Goal: Task Accomplishment & Management: Use online tool/utility

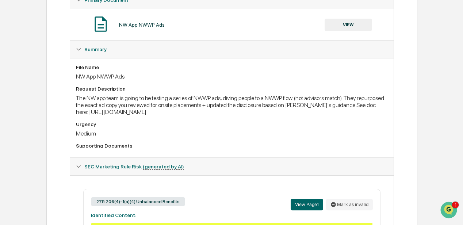
scroll to position [74, 0]
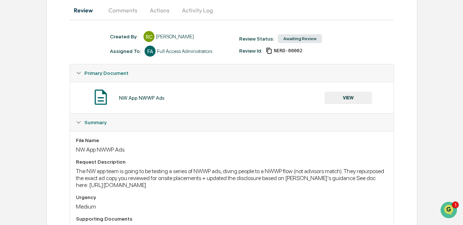
drag, startPoint x: 89, startPoint y: 185, endPoint x: 379, endPoint y: 190, distance: 290.2
click at [379, 190] on div "File Name NW App NWWP Ads Request Description The NW app team is going to be te…" at bounding box center [232, 180] width 312 height 87
drag, startPoint x: 379, startPoint y: 190, endPoint x: 372, endPoint y: 185, distance: 7.9
copy div "[URL][DOMAIN_NAME]"
click at [157, 11] on button "Actions" at bounding box center [159, 10] width 33 height 18
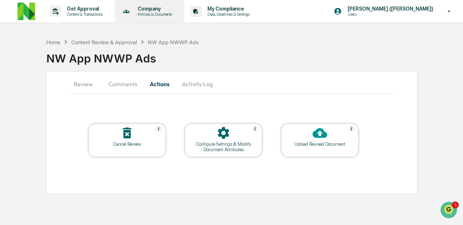
scroll to position [0, 0]
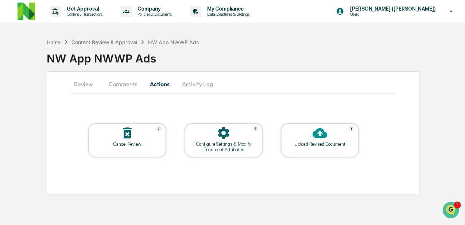
click at [203, 81] on button "Activity Log" at bounding box center [197, 84] width 43 height 18
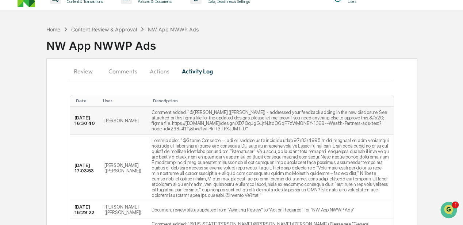
scroll to position [24, 0]
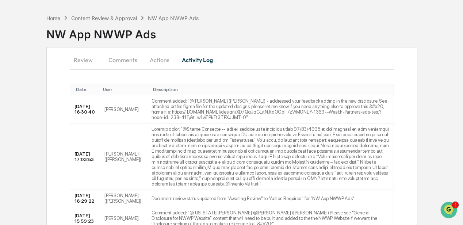
click at [120, 59] on button "Comments" at bounding box center [123, 60] width 41 height 18
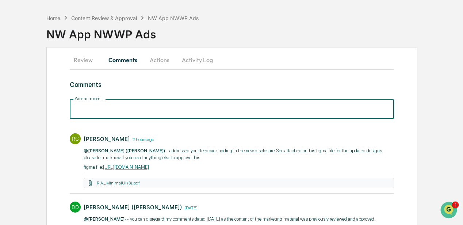
click at [97, 109] on input "Write a comment..." at bounding box center [232, 108] width 324 height 19
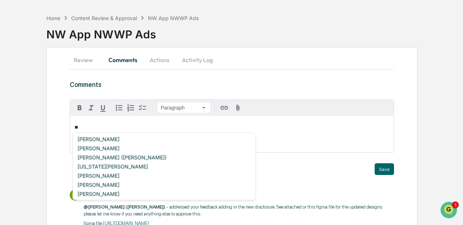
click at [155, 82] on h3 "Comments" at bounding box center [232, 85] width 324 height 8
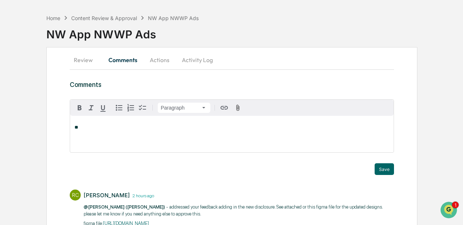
click at [159, 60] on button "Actions" at bounding box center [159, 60] width 33 height 18
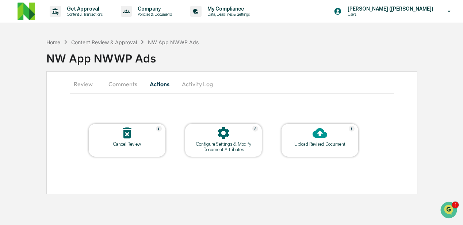
scroll to position [0, 0]
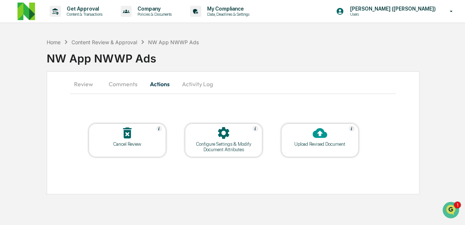
click at [168, 110] on table "Cancel Review Configure Settings & Modify Document Attributes Upload Revised Do…" at bounding box center [223, 140] width 307 height 71
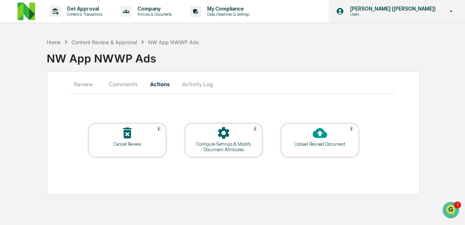
click at [420, 8] on p "[PERSON_NAME] ([PERSON_NAME])" at bounding box center [391, 9] width 95 height 6
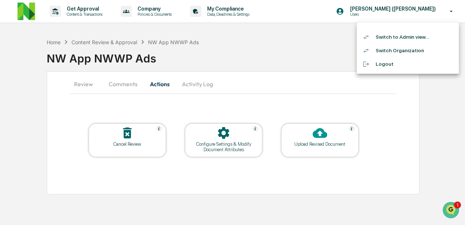
click at [393, 37] on li "Switch to Admin view..." at bounding box center [408, 37] width 102 height 14
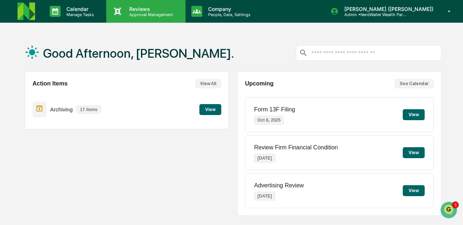
click at [135, 11] on p "Reviews" at bounding box center [149, 9] width 53 height 6
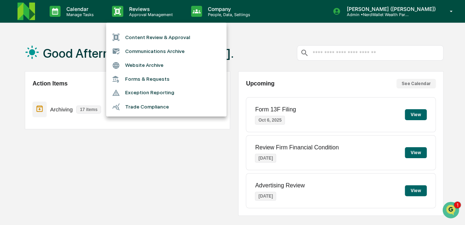
click at [143, 37] on li "Content Review & Approval" at bounding box center [166, 37] width 120 height 14
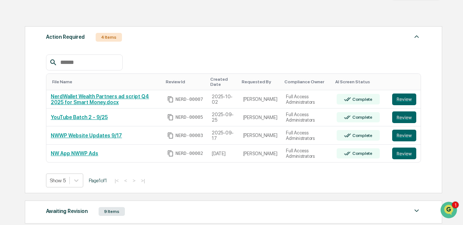
scroll to position [97, 0]
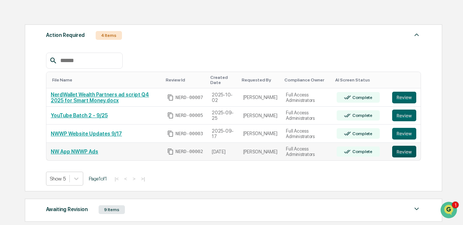
click at [401, 153] on button "Review" at bounding box center [404, 152] width 24 height 12
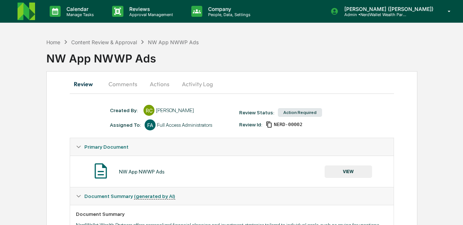
click at [158, 85] on button "Actions" at bounding box center [159, 84] width 33 height 18
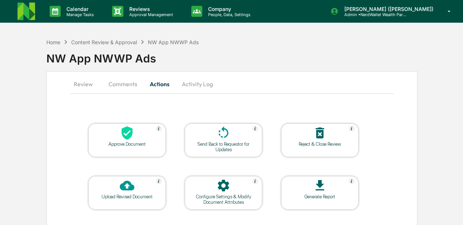
click at [139, 136] on div at bounding box center [127, 134] width 73 height 16
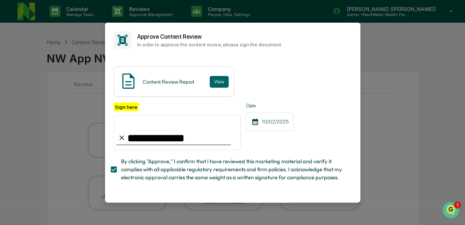
click at [169, 138] on input "**********" at bounding box center [177, 132] width 127 height 35
click at [156, 143] on input "**********" at bounding box center [177, 132] width 127 height 35
type input "**********"
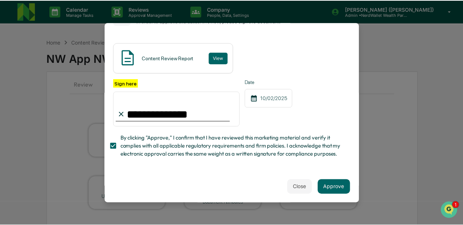
scroll to position [28, 0]
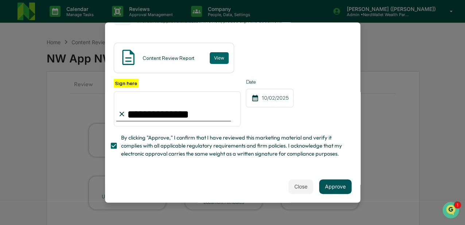
click at [335, 184] on button "Approve" at bounding box center [335, 186] width 32 height 15
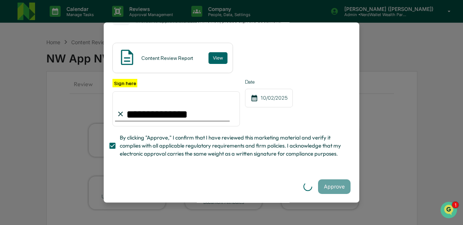
scroll to position [0, 0]
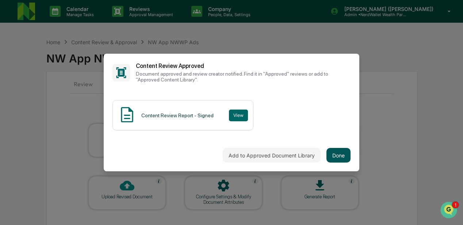
click at [332, 153] on button "Done" at bounding box center [338, 155] width 24 height 15
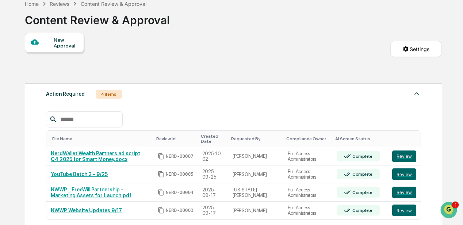
scroll to position [73, 0]
